Goal: Task Accomplishment & Management: Complete application form

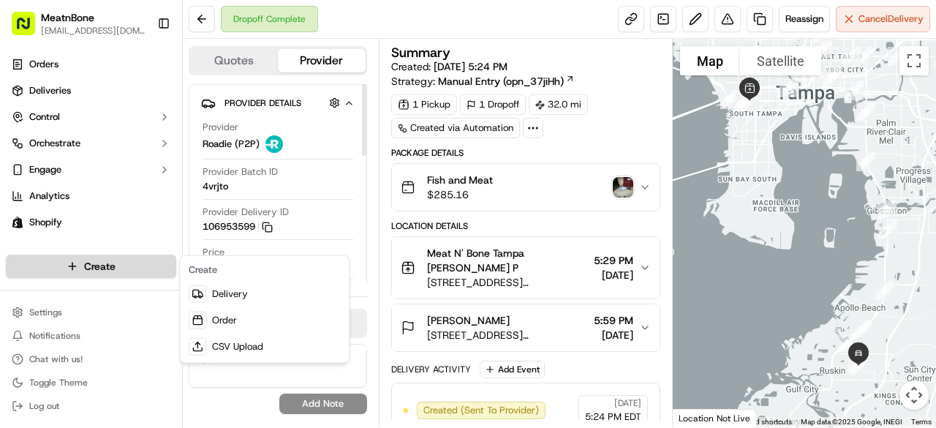
click at [136, 266] on html "MeatnBone [EMAIL_ADDRESS][DOMAIN_NAME] Toggle Sidebar Orders Deliveries Control…" at bounding box center [468, 214] width 936 height 428
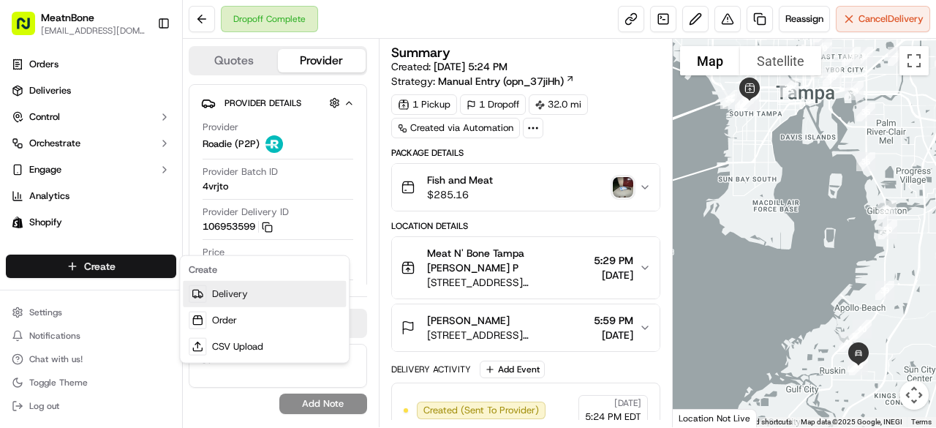
click at [273, 298] on link "Delivery" at bounding box center [264, 294] width 163 height 26
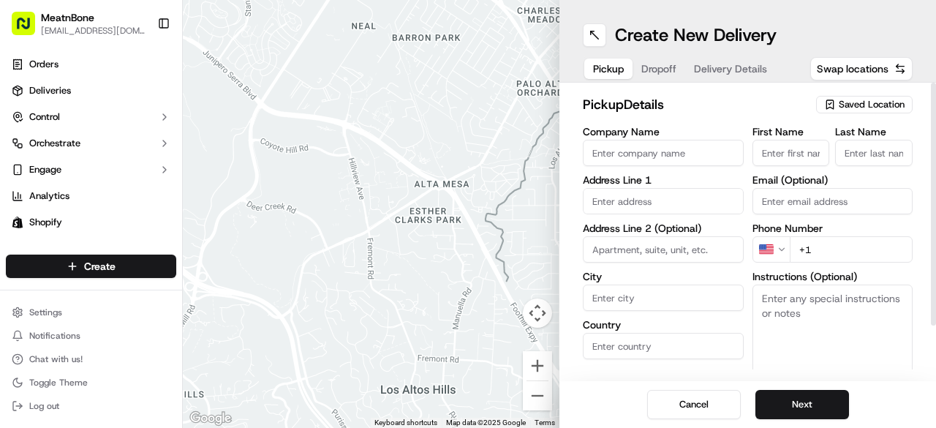
click at [839, 48] on div "Create New Delivery Pickup Dropoff Delivery Details Swap locations" at bounding box center [748, 41] width 377 height 83
click at [862, 102] on span "Saved Location" at bounding box center [872, 104] width 66 height 13
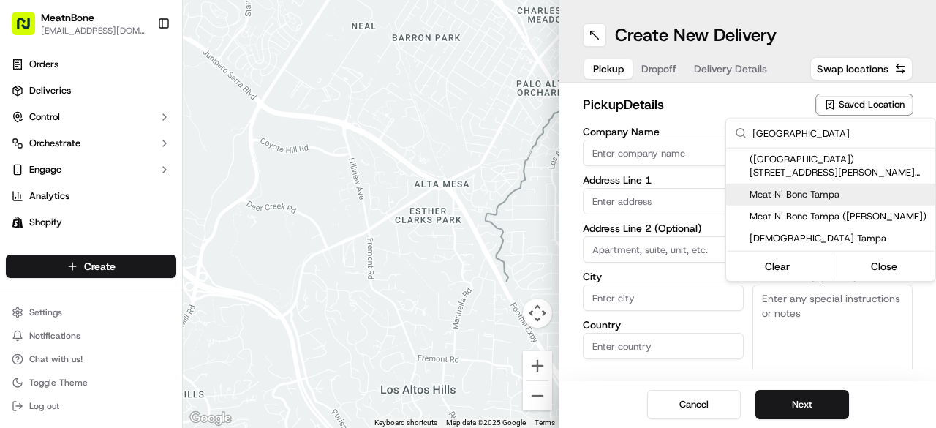
type input "[GEOGRAPHIC_DATA]"
click at [825, 192] on span "Meat N' Bone Tampa" at bounding box center [840, 194] width 180 height 13
type input "Meat N' Bone Tampa"
type input "[STREET_ADDRESS][PERSON_NAME]"
type input "[GEOGRAPHIC_DATA]"
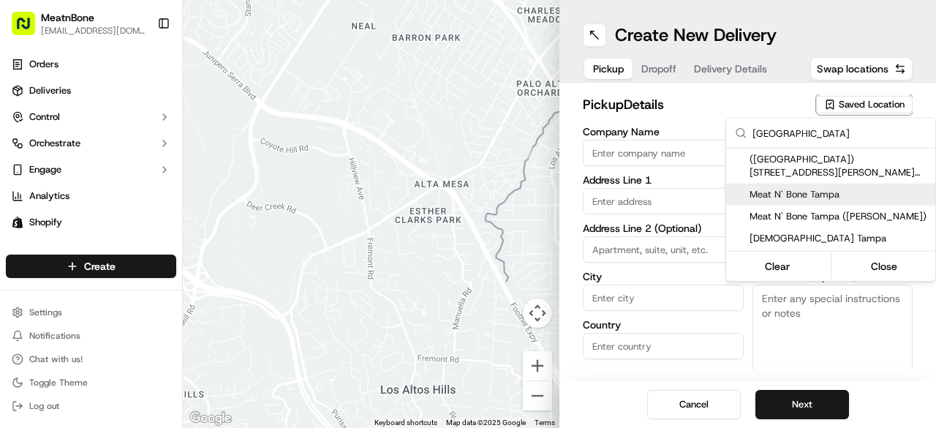
type input "US"
type input "FL"
type input "33609"
type input "[PERSON_NAME]"
type input "Manzanero"
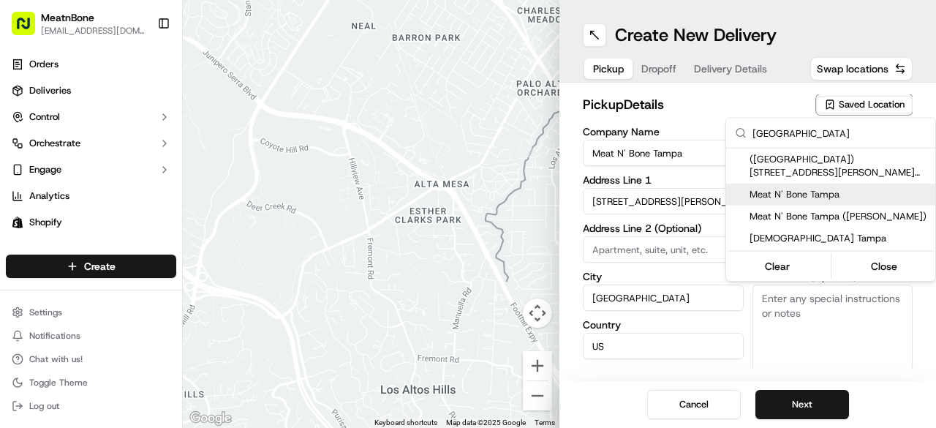
type input "[EMAIL_ADDRESS][DOMAIN_NAME]"
type input "[PHONE_NUMBER]"
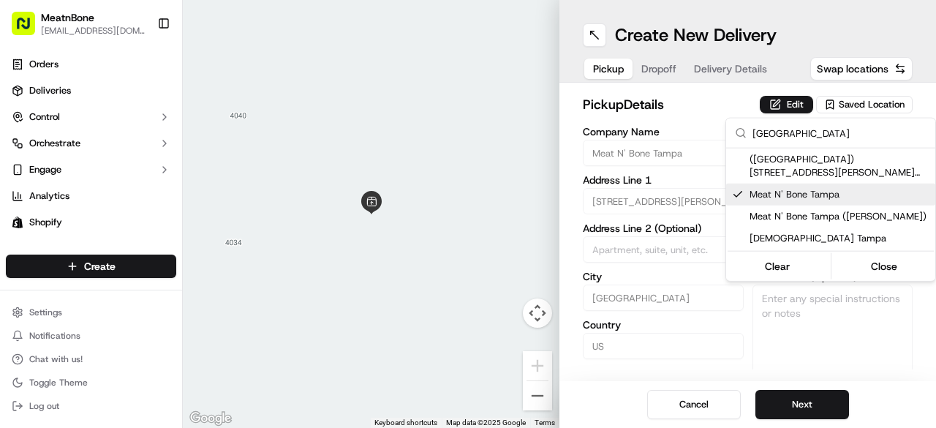
click at [809, 31] on html "MeatnBone [EMAIL_ADDRESS][DOMAIN_NAME] Toggle Sidebar Orders Deliveries Control…" at bounding box center [468, 214] width 936 height 428
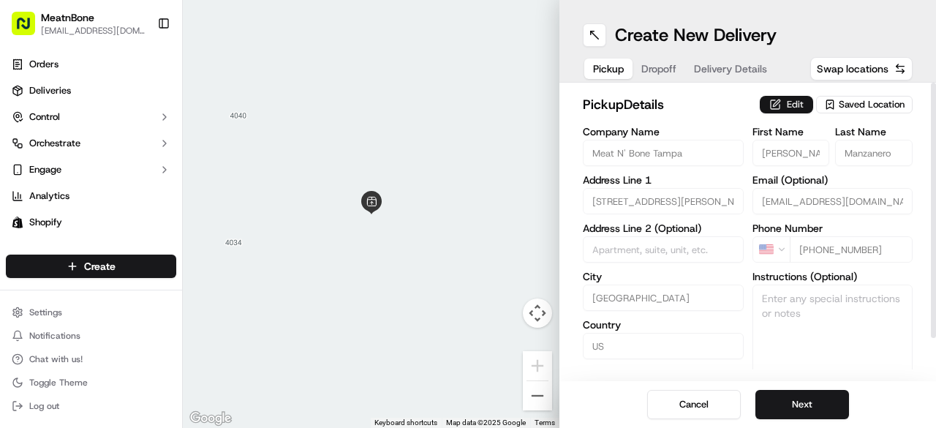
click at [796, 102] on button "Edit" at bounding box center [786, 105] width 53 height 18
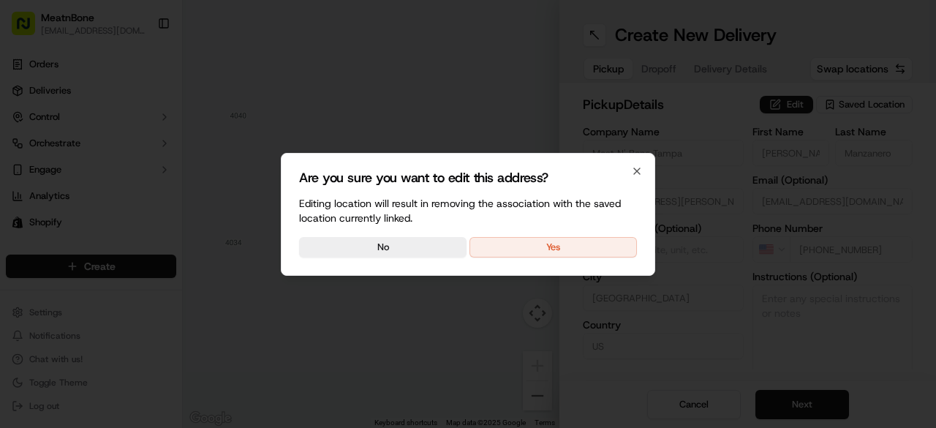
click at [563, 241] on button "Yes" at bounding box center [554, 247] width 168 height 20
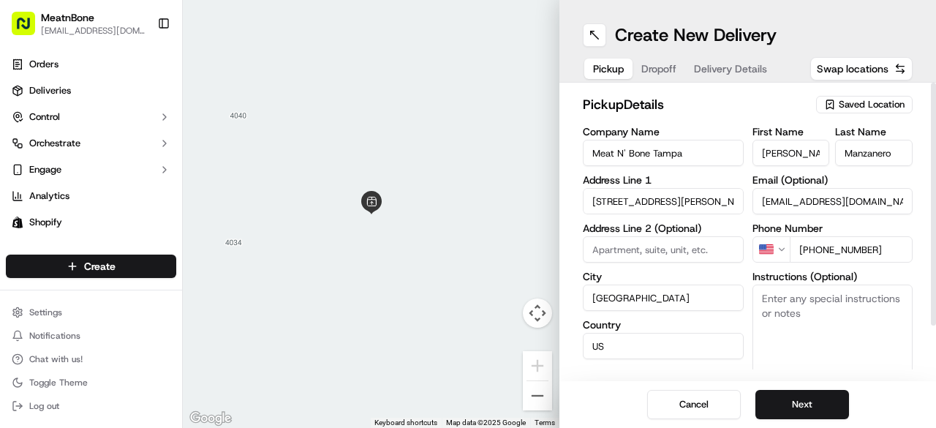
click at [784, 151] on input "[PERSON_NAME]" at bounding box center [792, 153] width 78 height 26
type input "[PERSON_NAME]"
click at [869, 153] on input "Manzanero" at bounding box center [874, 153] width 78 height 26
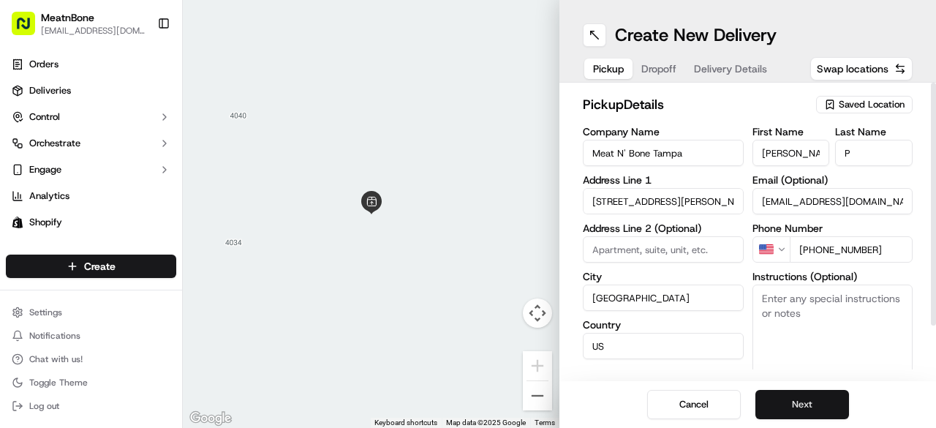
type input "P"
click at [781, 407] on button "Next" at bounding box center [803, 404] width 94 height 29
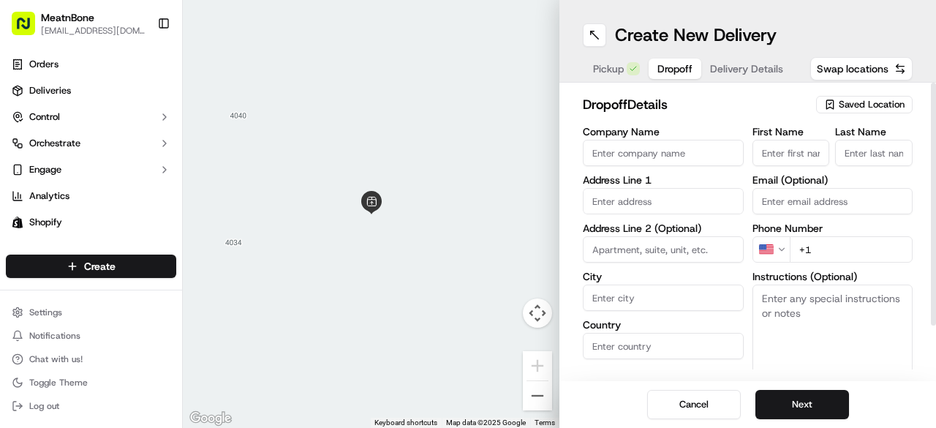
click at [789, 156] on input "First Name" at bounding box center [792, 153] width 78 height 26
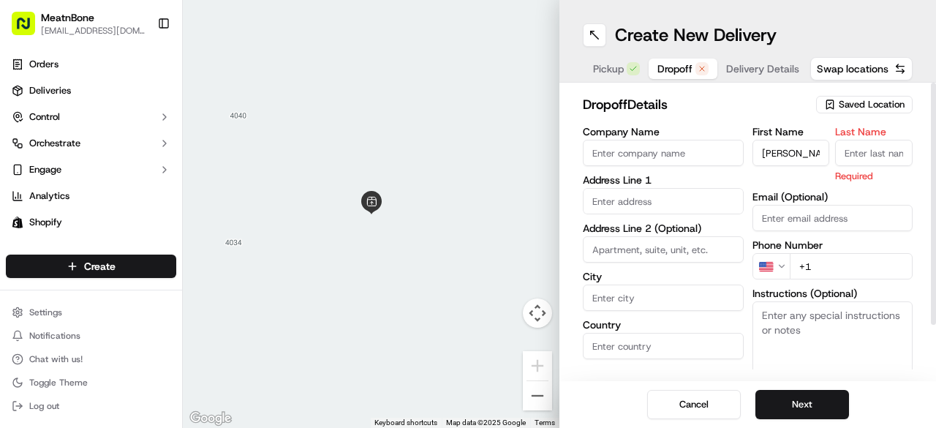
type input "[PERSON_NAME]"
click at [850, 151] on input "Last Name" at bounding box center [874, 153] width 78 height 26
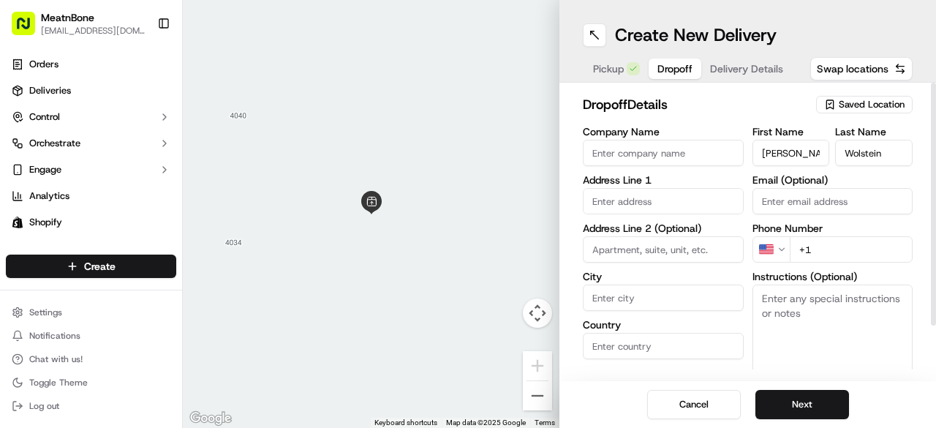
type input "Wolstein"
click at [792, 195] on input "Email (Optional)" at bounding box center [833, 201] width 161 height 26
paste input "[PERSON_NAME][EMAIL_ADDRESS][PERSON_NAME][DOMAIN_NAME]"
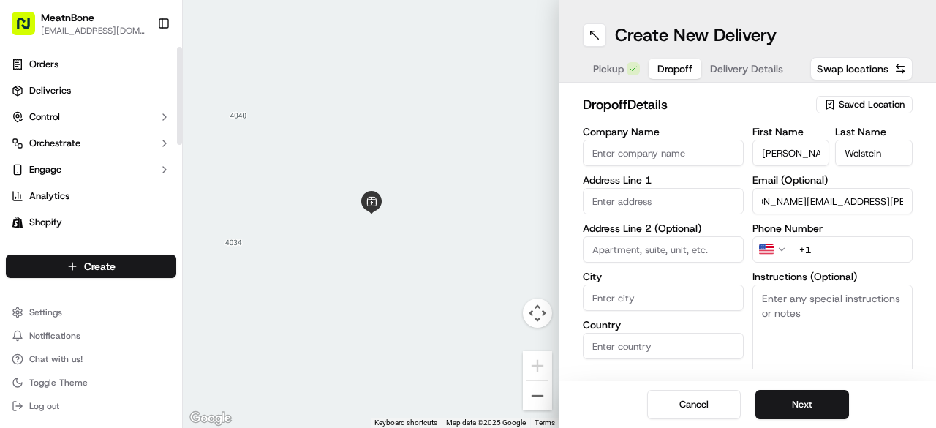
type input "[PERSON_NAME][EMAIL_ADDRESS][PERSON_NAME][DOMAIN_NAME]"
click at [842, 249] on input "+1" at bounding box center [852, 249] width 124 height 26
paste input "[PHONE_NUMBER]"
type input "[PHONE_NUMBER]"
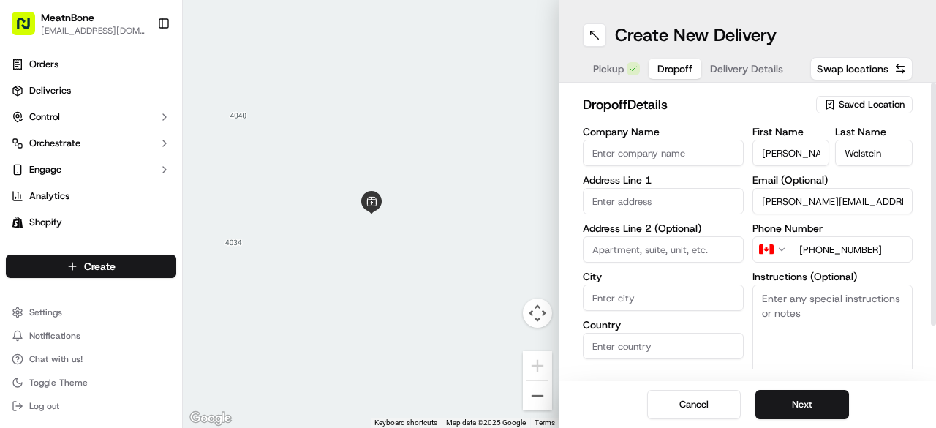
click at [664, 208] on input "text" at bounding box center [663, 201] width 161 height 26
type input "5"
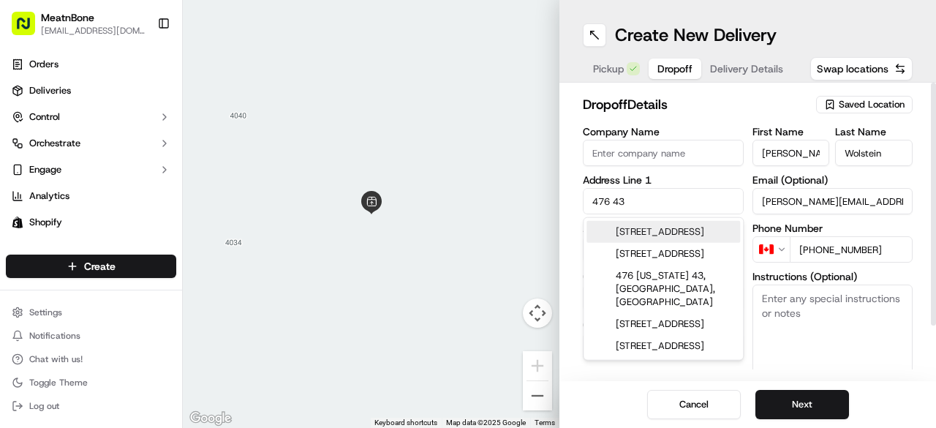
click at [661, 233] on div "[STREET_ADDRESS]" at bounding box center [664, 232] width 154 height 22
type input "[STREET_ADDRESS]"
type input "[GEOGRAPHIC_DATA]"
type input "FL"
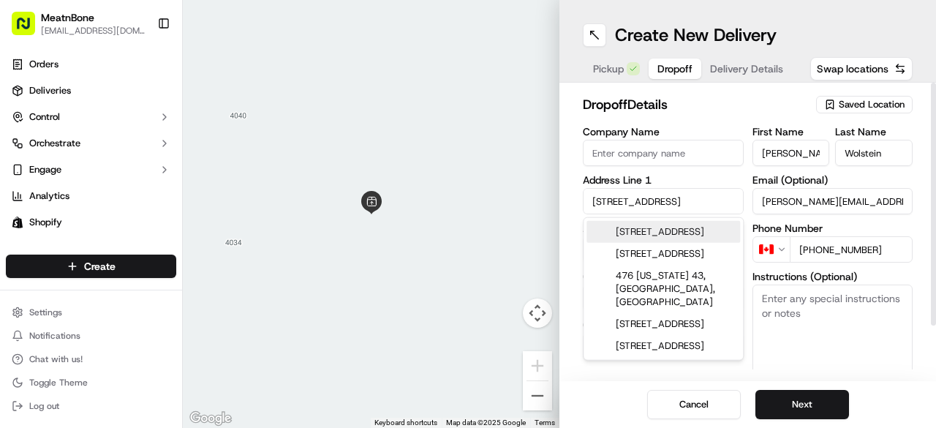
type input "33703"
type input "[STREET_ADDRESS]"
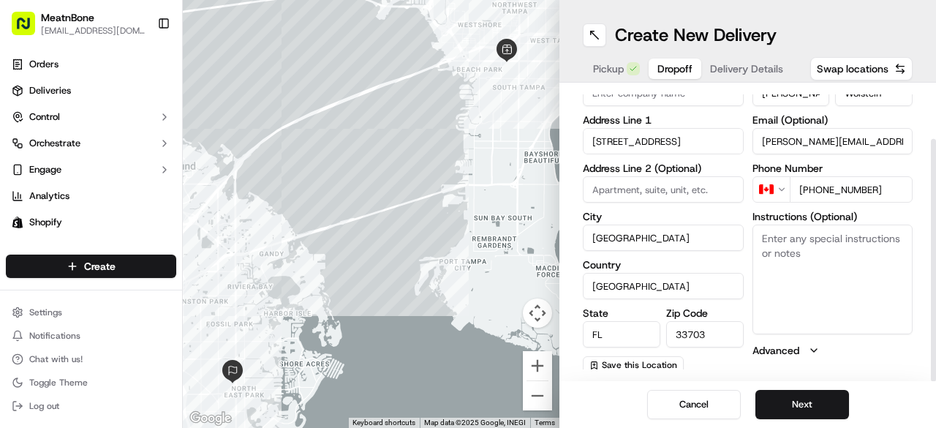
scroll to position [64, 0]
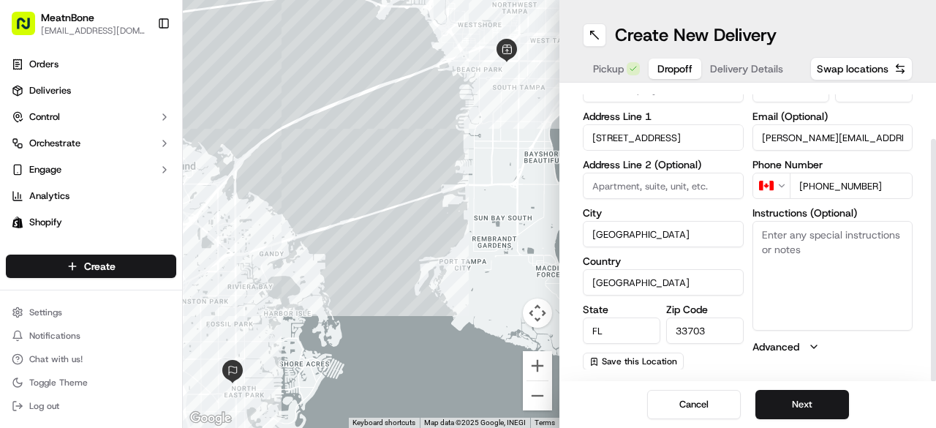
drag, startPoint x: 933, startPoint y: 178, endPoint x: 936, endPoint y: 291, distance: 112.7
click at [936, 291] on div at bounding box center [933, 260] width 5 height 243
click at [771, 398] on button "Next" at bounding box center [803, 404] width 94 height 29
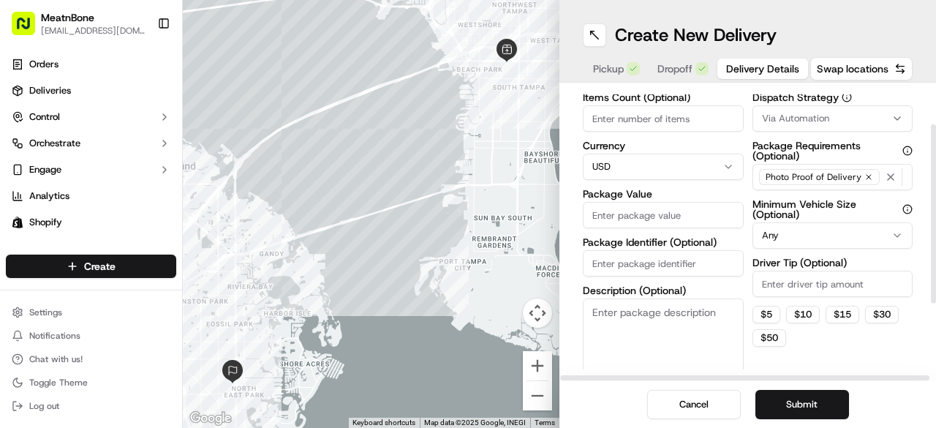
click at [632, 121] on input "Items Count (Optional)" at bounding box center [663, 118] width 161 height 26
type input "1"
click at [616, 221] on input "Package Value" at bounding box center [663, 215] width 161 height 26
type input "49.99"
click at [616, 264] on input "Package Identifier (Optional)" at bounding box center [663, 263] width 161 height 26
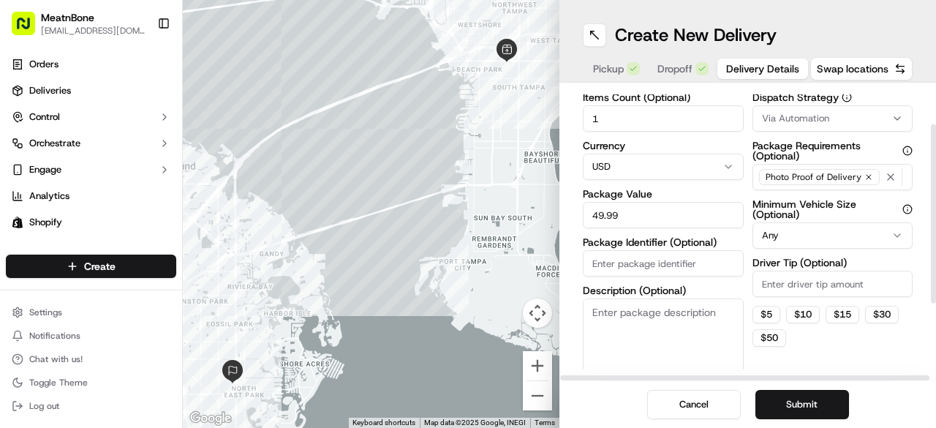
click at [607, 267] on input "Package Identifier (Optional)" at bounding box center [663, 263] width 161 height 26
paste input "#255991 Complete"
type input "#255991 Complete"
click at [631, 309] on textarea "Description (Optional)" at bounding box center [663, 339] width 161 height 82
type textarea "Meat"
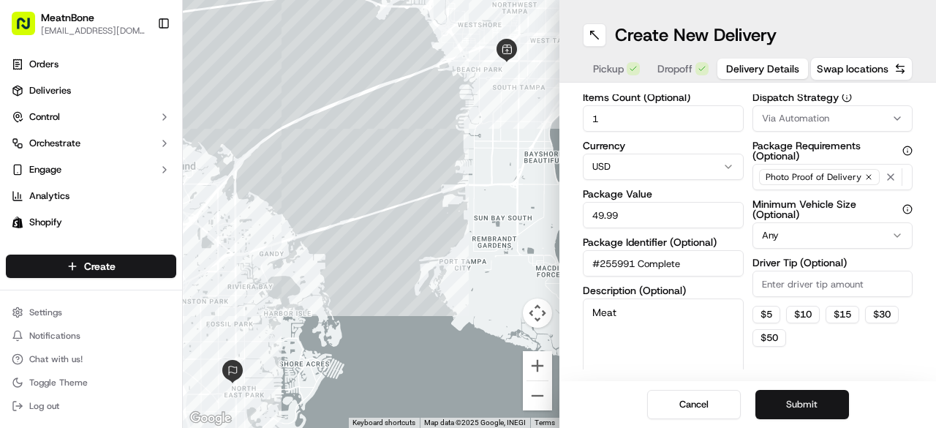
click at [809, 399] on button "Submit" at bounding box center [803, 404] width 94 height 29
